Goal: Find specific page/section: Find specific page/section

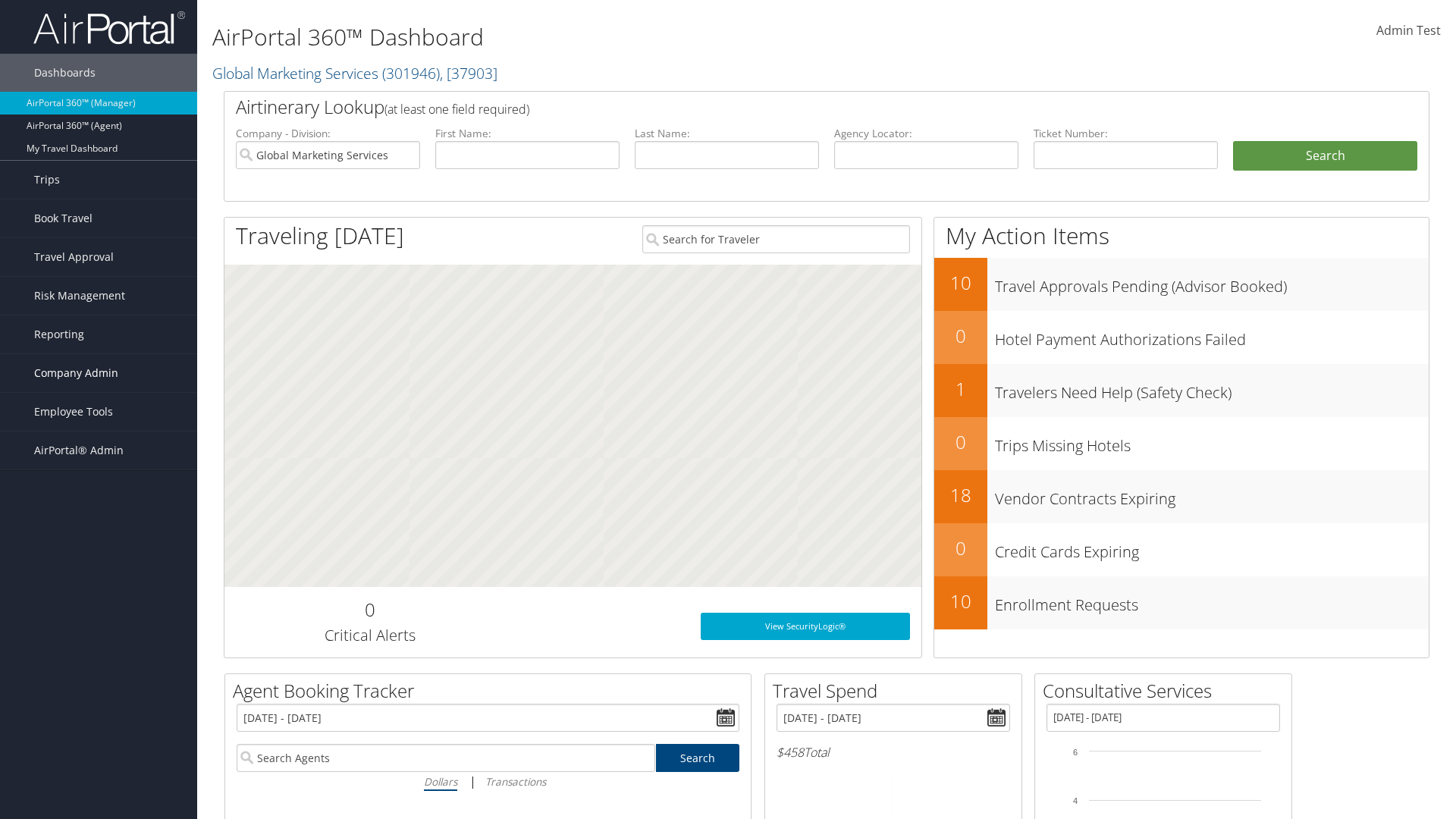
click at [99, 373] on span "Company Admin" at bounding box center [75, 373] width 84 height 38
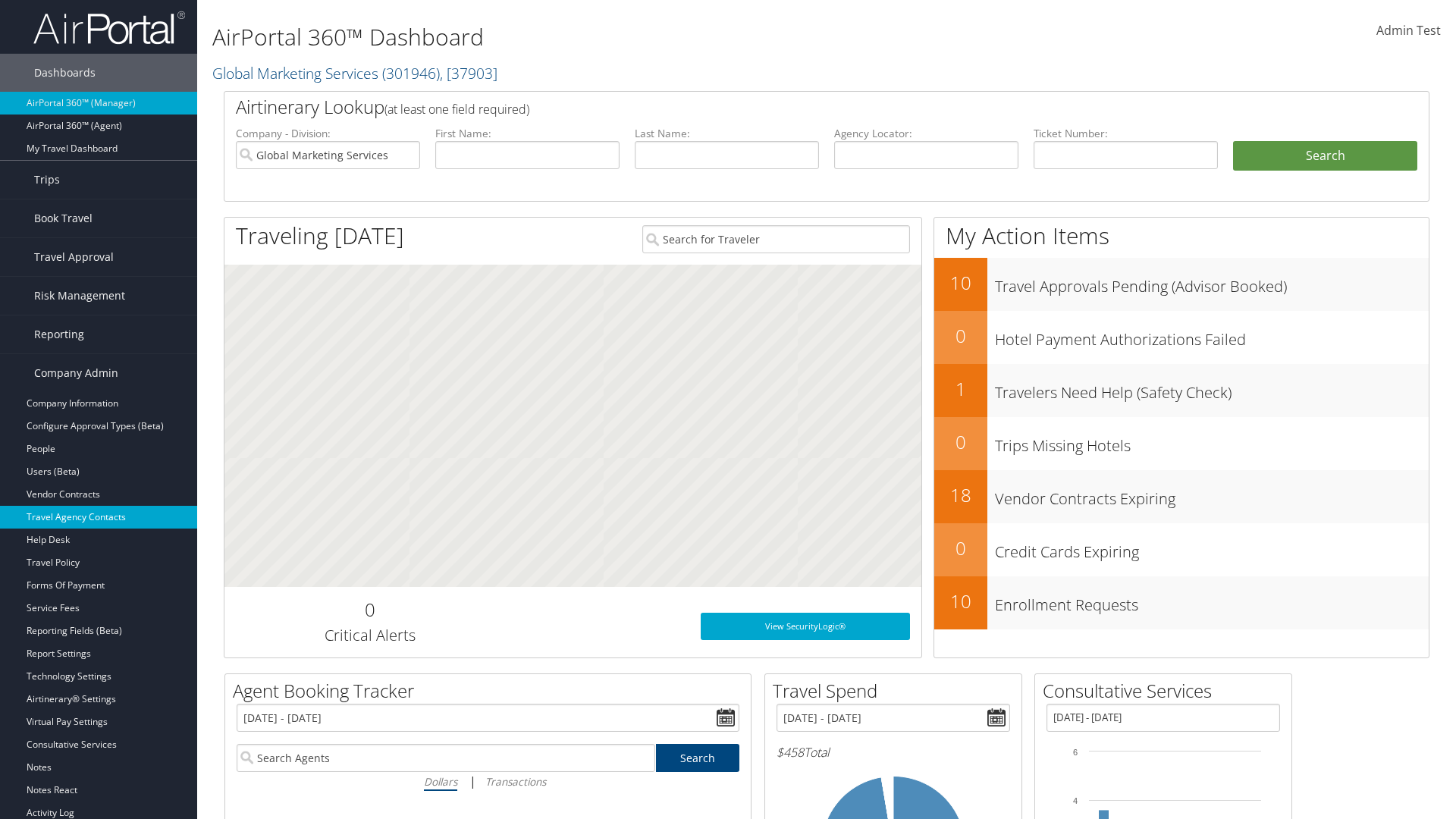
click at [99, 517] on link "Travel Agency Contacts" at bounding box center [98, 517] width 197 height 23
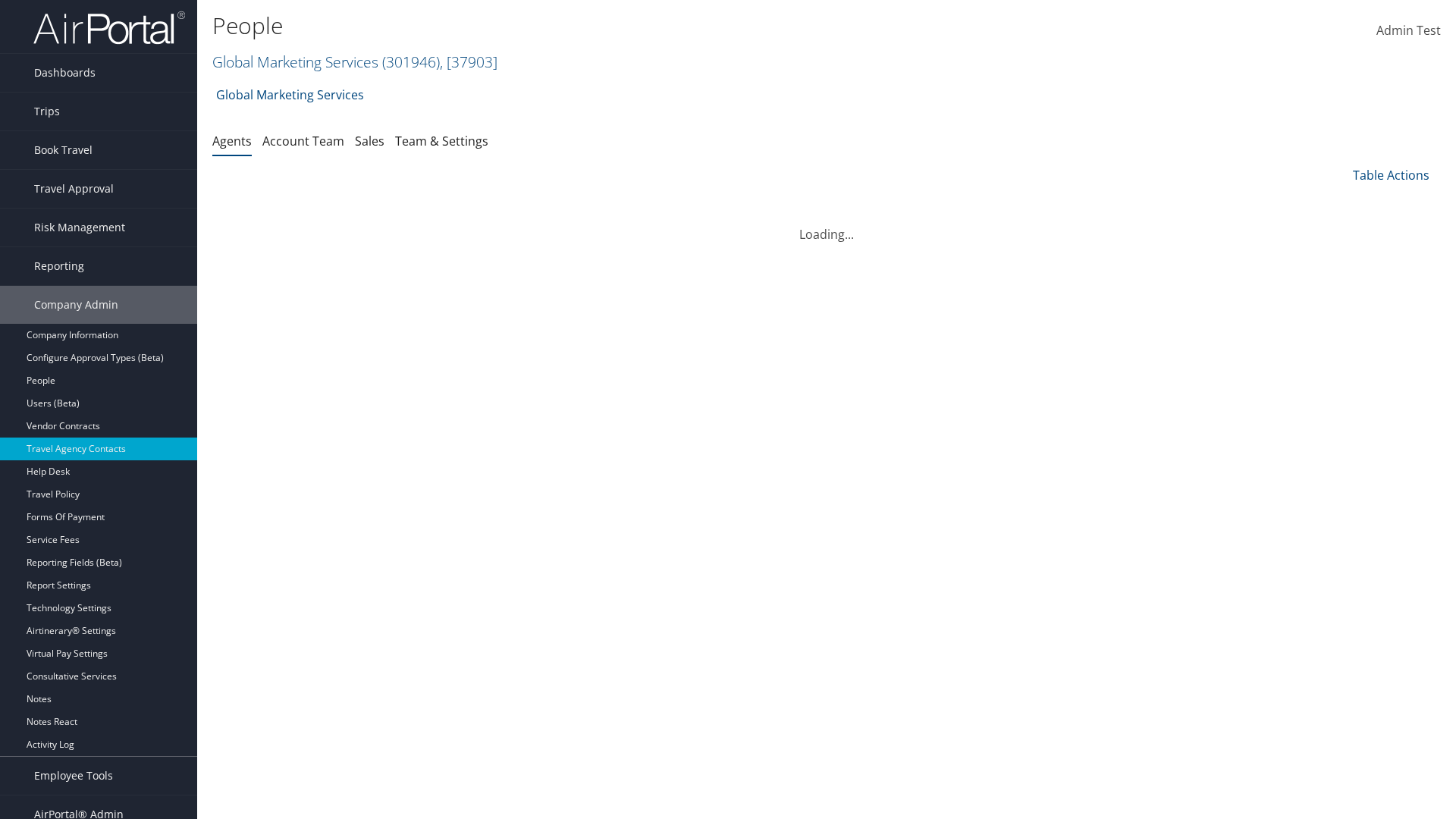
click at [441, 141] on link "Team & Settings" at bounding box center [441, 141] width 93 height 16
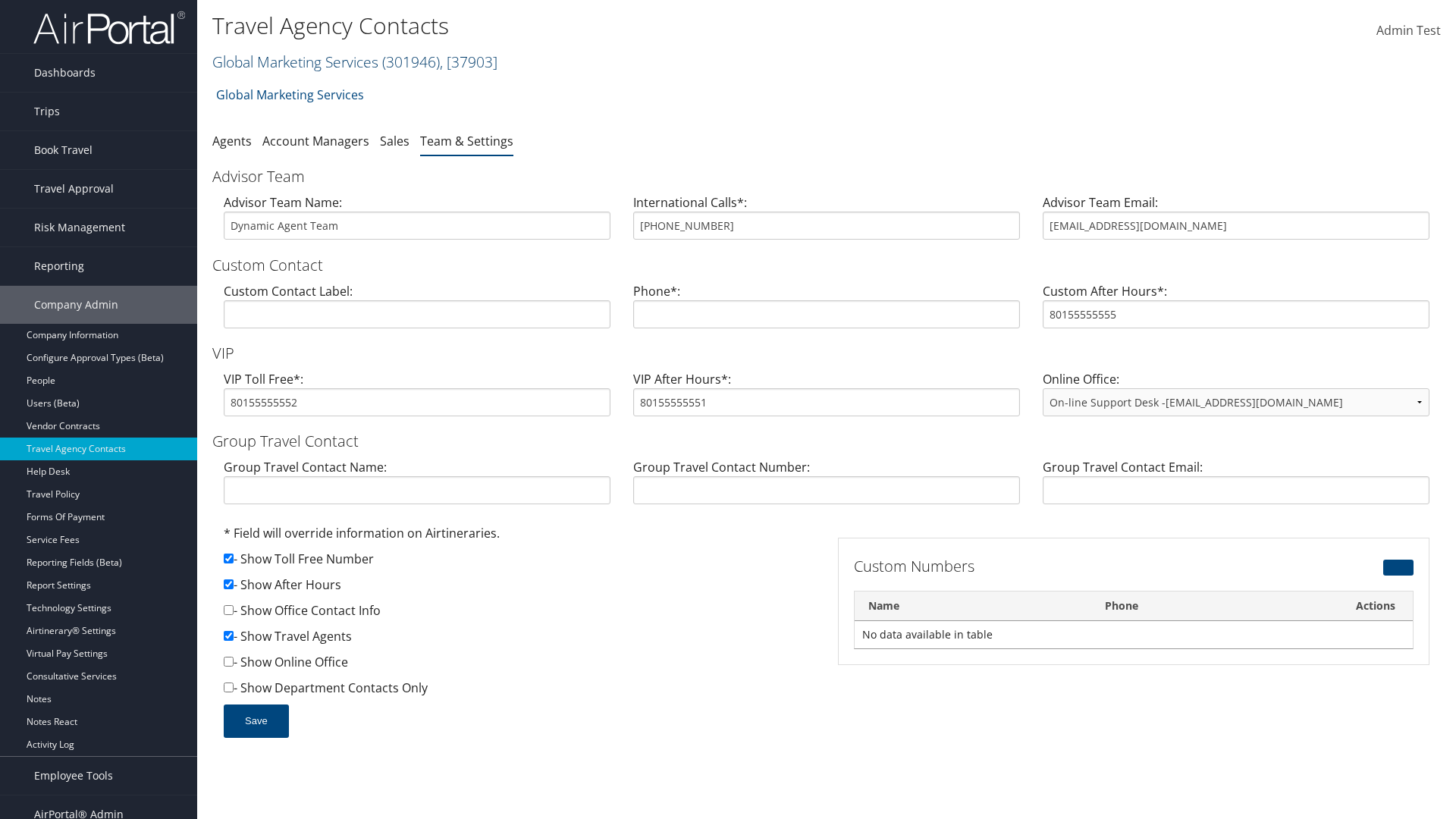
click at [294, 61] on link "Global Marketing Services ( 301946 ) , [ 37903 ]" at bounding box center [354, 62] width 285 height 20
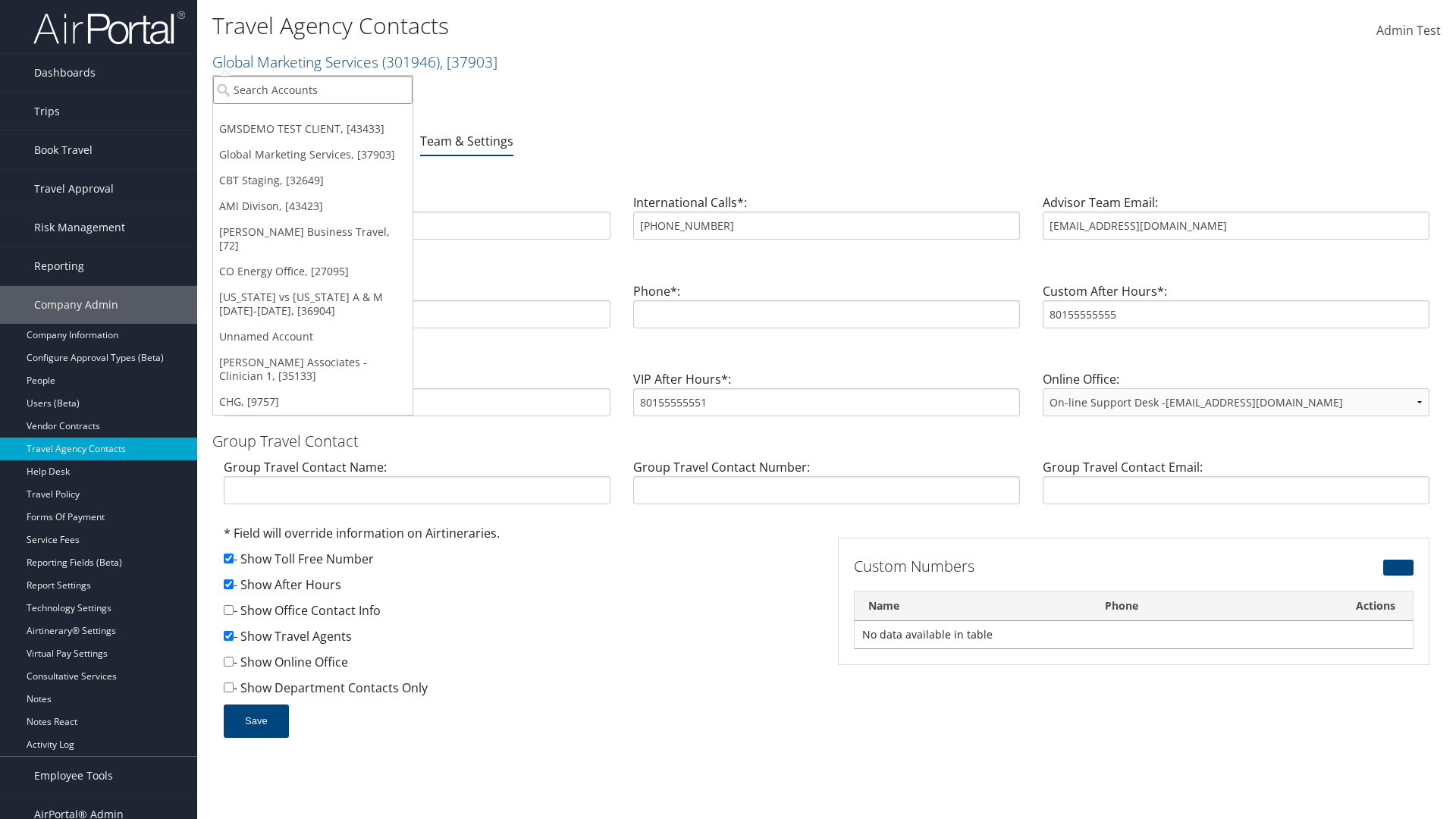
click at [313, 90] on input "search" at bounding box center [313, 90] width 199 height 28
type input "Global Marketing Services"
click at [327, 118] on div "Global Marketing Services (301946), [37903]" at bounding box center [327, 117] width 244 height 13
